Goal: Information Seeking & Learning: Learn about a topic

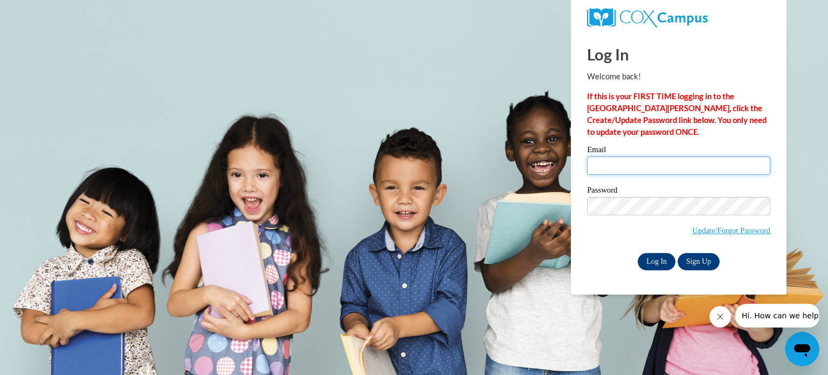
type input "jhughes@kusd.edu"
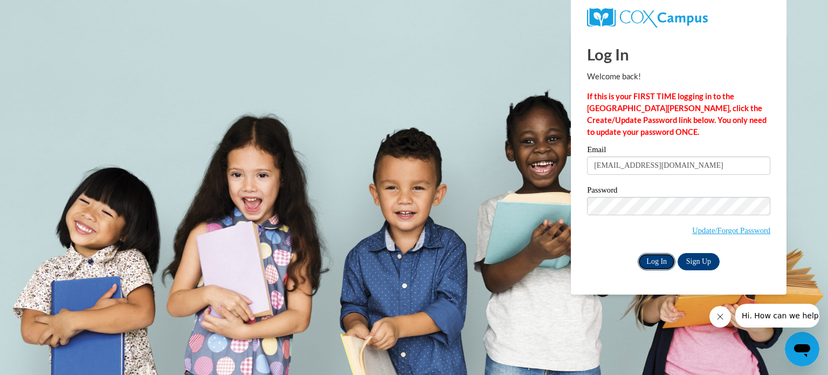
click at [656, 263] on input "Log In" at bounding box center [657, 261] width 38 height 17
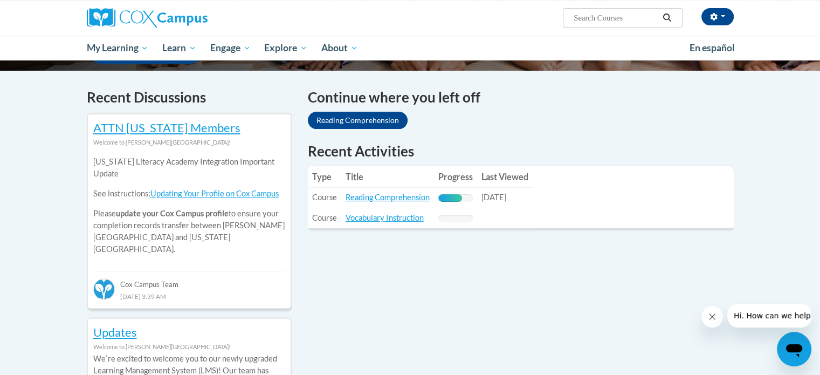
scroll to position [305, 0]
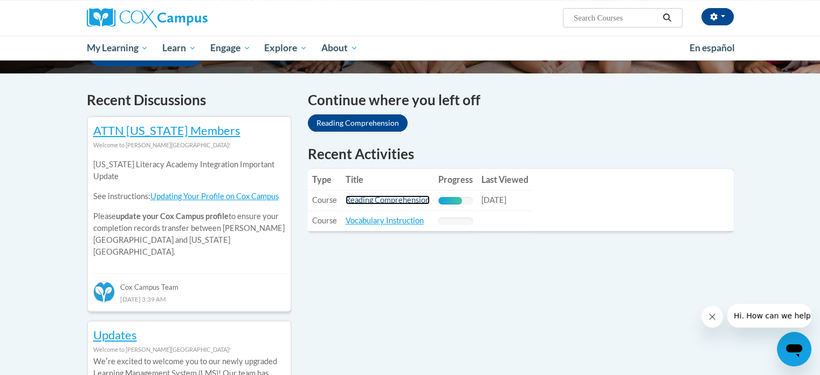
click at [411, 201] on link "Reading Comprehension" at bounding box center [388, 199] width 84 height 9
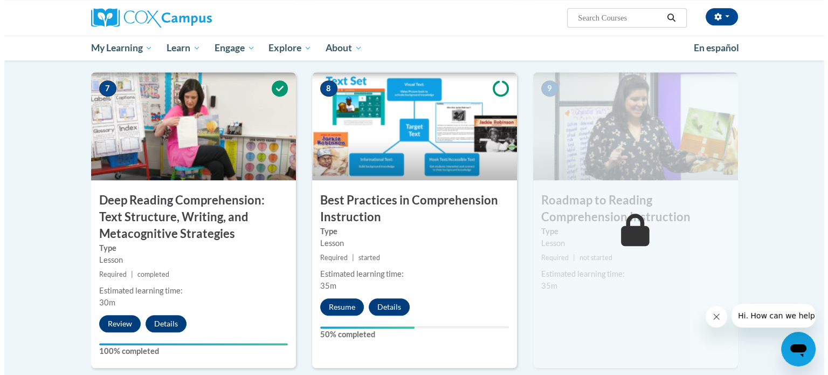
scroll to position [824, 0]
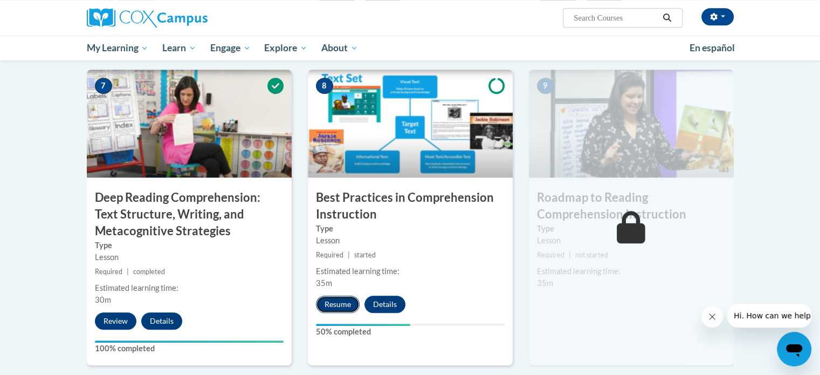
click at [339, 304] on button "Resume" at bounding box center [338, 304] width 44 height 17
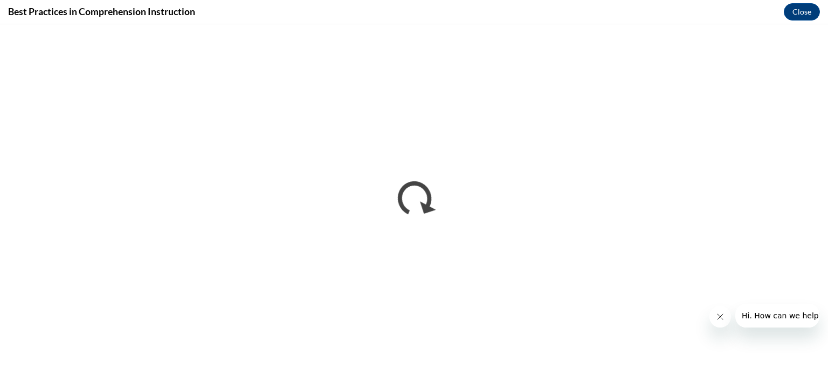
scroll to position [0, 0]
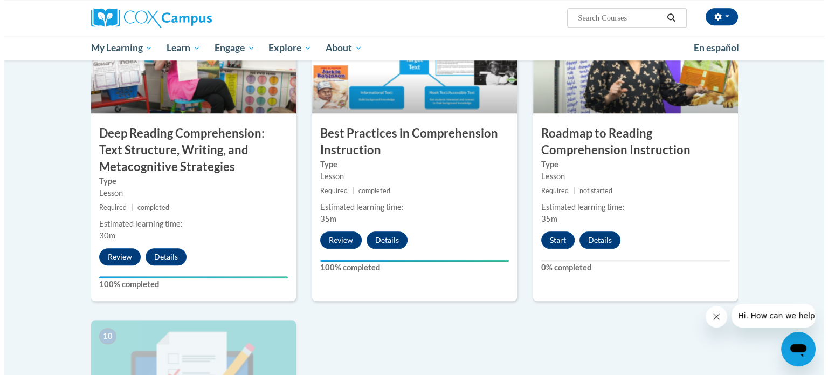
scroll to position [884, 0]
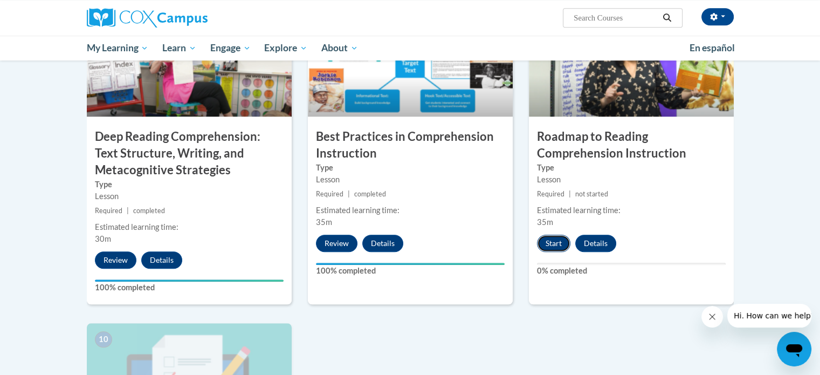
click at [553, 244] on button "Start" at bounding box center [553, 243] width 33 height 17
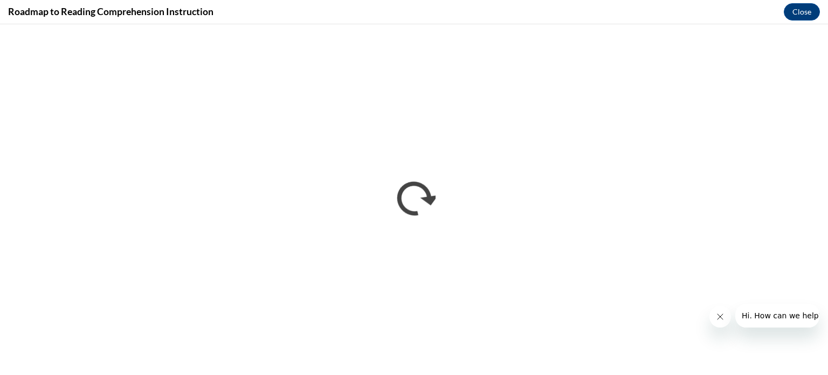
scroll to position [0, 0]
